Goal: Transaction & Acquisition: Purchase product/service

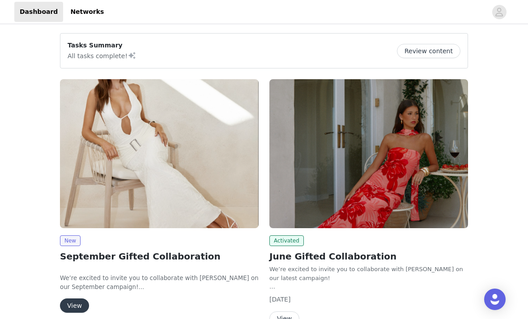
click at [184, 172] on img at bounding box center [159, 153] width 199 height 149
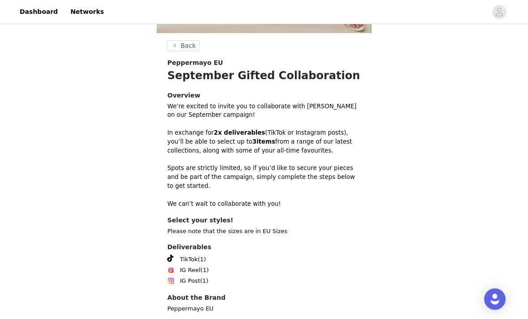
scroll to position [253, 0]
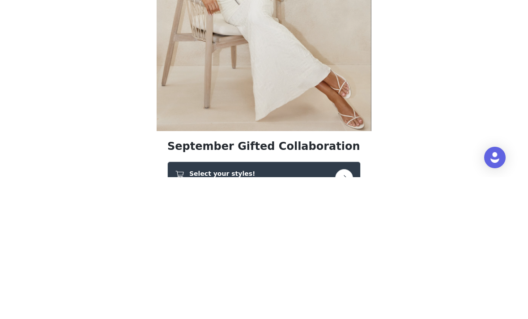
scroll to position [154, 0]
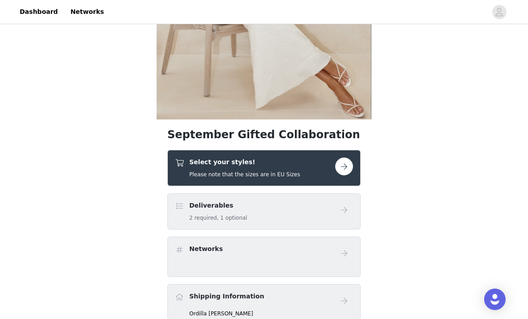
click at [327, 169] on div "Select your styles! Please note that the sizes are in EU Sizes" at bounding box center [255, 168] width 160 height 21
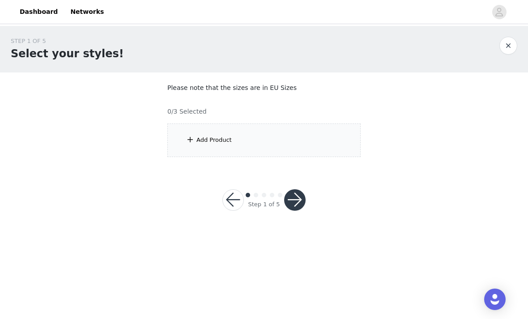
click at [313, 143] on div "Add Product" at bounding box center [263, 141] width 193 height 34
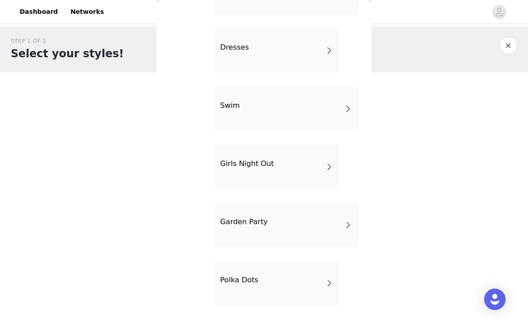
scroll to position [249, 0]
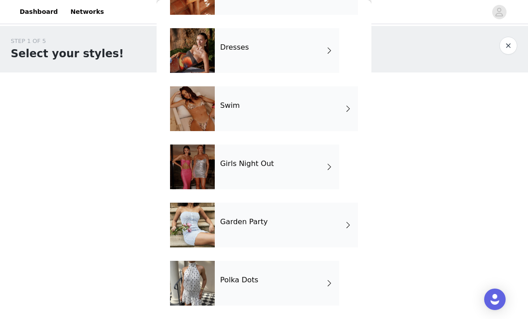
click at [259, 152] on div "Girls Night Out" at bounding box center [277, 167] width 124 height 45
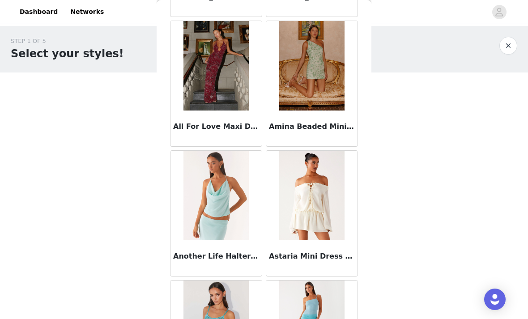
scroll to position [544, 0]
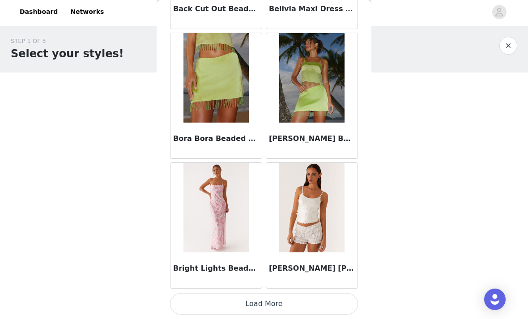
click at [318, 300] on button "Load More" at bounding box center [264, 303] width 188 height 21
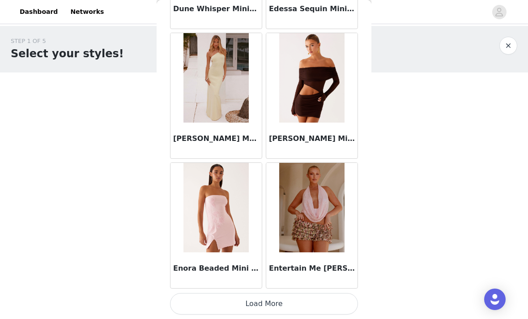
scroll to position [2349, 0]
click at [318, 302] on button "Load More" at bounding box center [264, 303] width 188 height 21
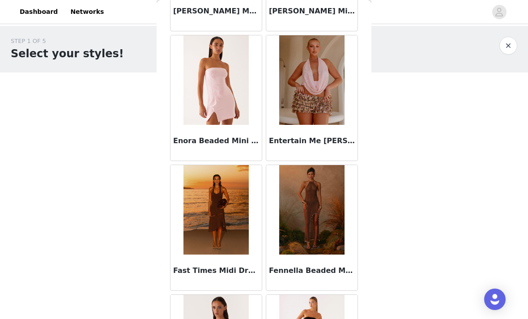
scroll to position [2478, 0]
click at [217, 232] on img at bounding box center [216, 210] width 65 height 90
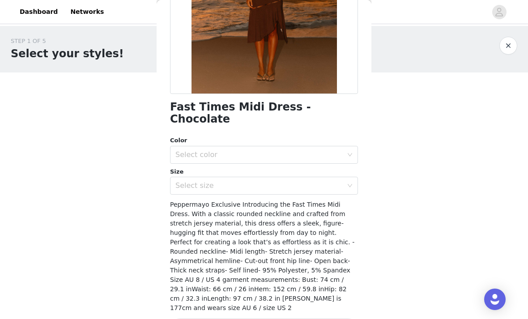
scroll to position [146, 0]
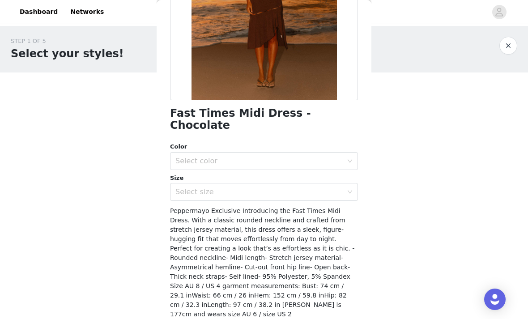
click at [288, 157] on div "Select color" at bounding box center [259, 161] width 167 height 9
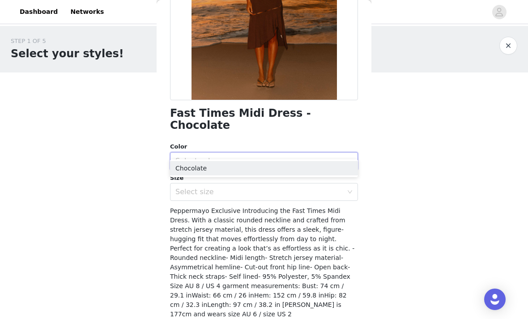
click at [274, 167] on li "Chocolate" at bounding box center [264, 168] width 188 height 14
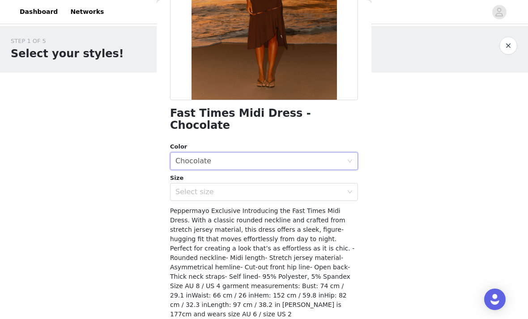
click at [247, 188] on div "Select size" at bounding box center [259, 192] width 167 height 9
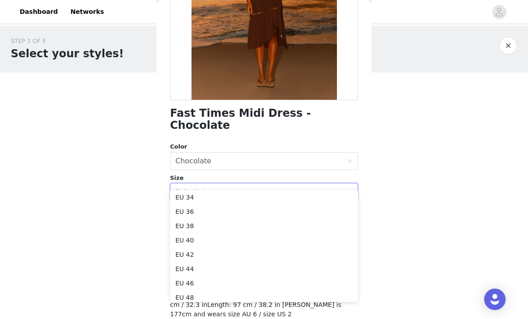
scroll to position [17, 0]
click at [295, 225] on li "EU 38" at bounding box center [264, 226] width 188 height 14
